Goal: Navigation & Orientation: Find specific page/section

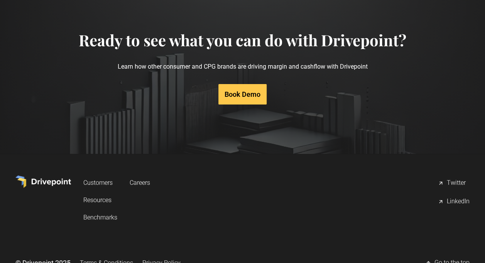
scroll to position [2979, 0]
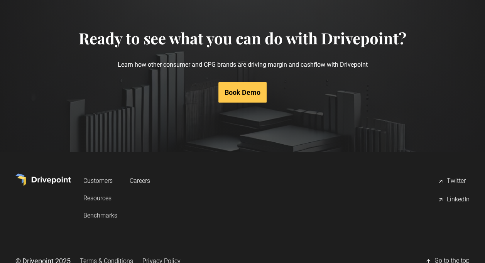
click at [100, 174] on link "Customers" at bounding box center [100, 181] width 34 height 14
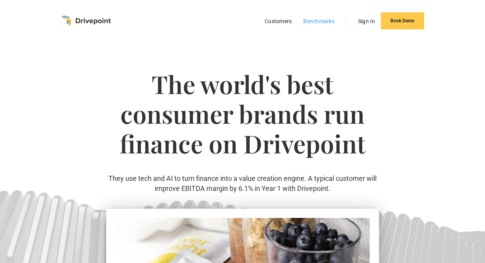
click at [304, 24] on link "Benchmarks" at bounding box center [318, 21] width 39 height 10
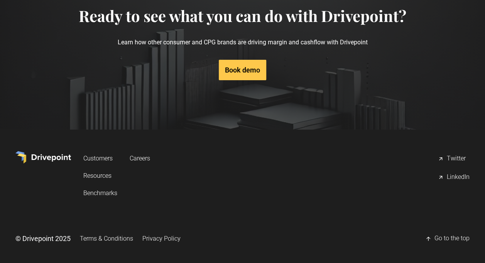
scroll to position [1269, 0]
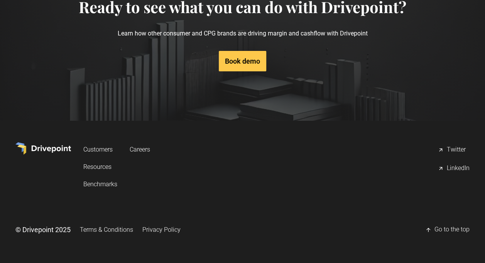
click at [96, 165] on link "Resources" at bounding box center [100, 167] width 34 height 14
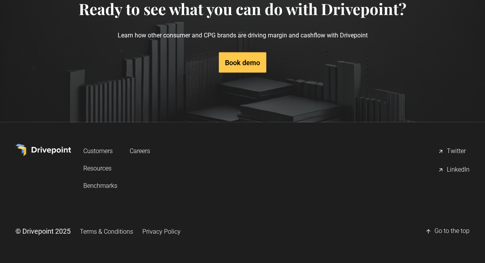
scroll to position [817, 0]
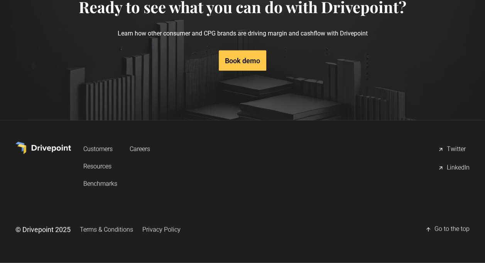
click at [455, 167] on div "LinkedIn" at bounding box center [458, 168] width 23 height 9
